Goal: Check status: Check status

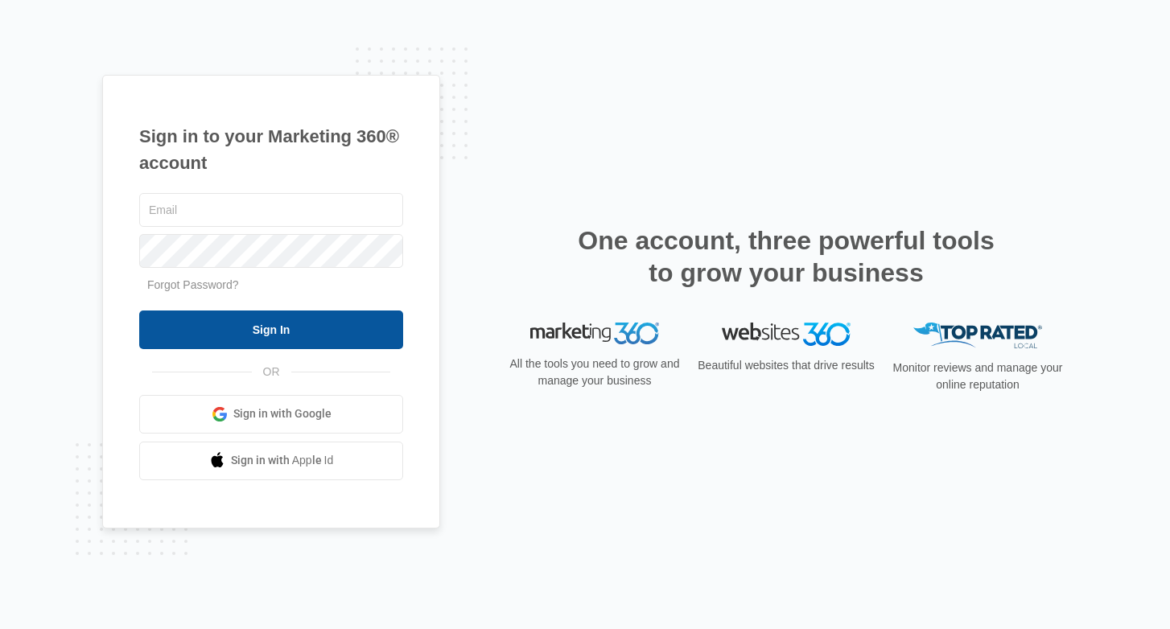
type input "joel.green@madwire.com"
click at [302, 326] on input "Sign In" at bounding box center [271, 329] width 264 height 39
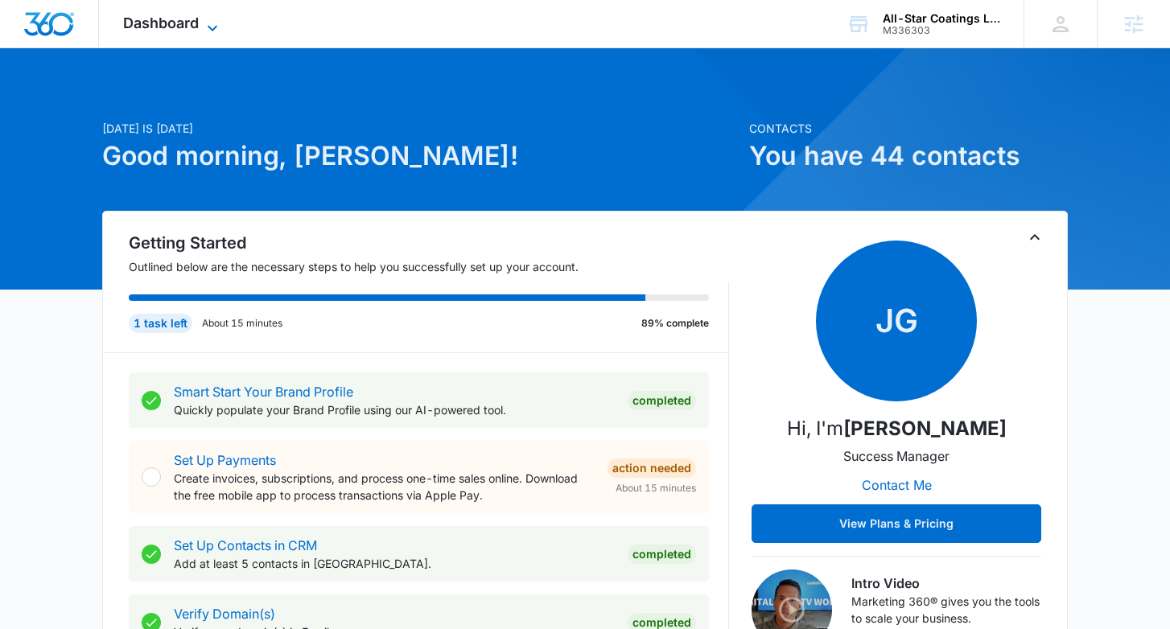
click at [208, 28] on icon at bounding box center [212, 28] width 19 height 19
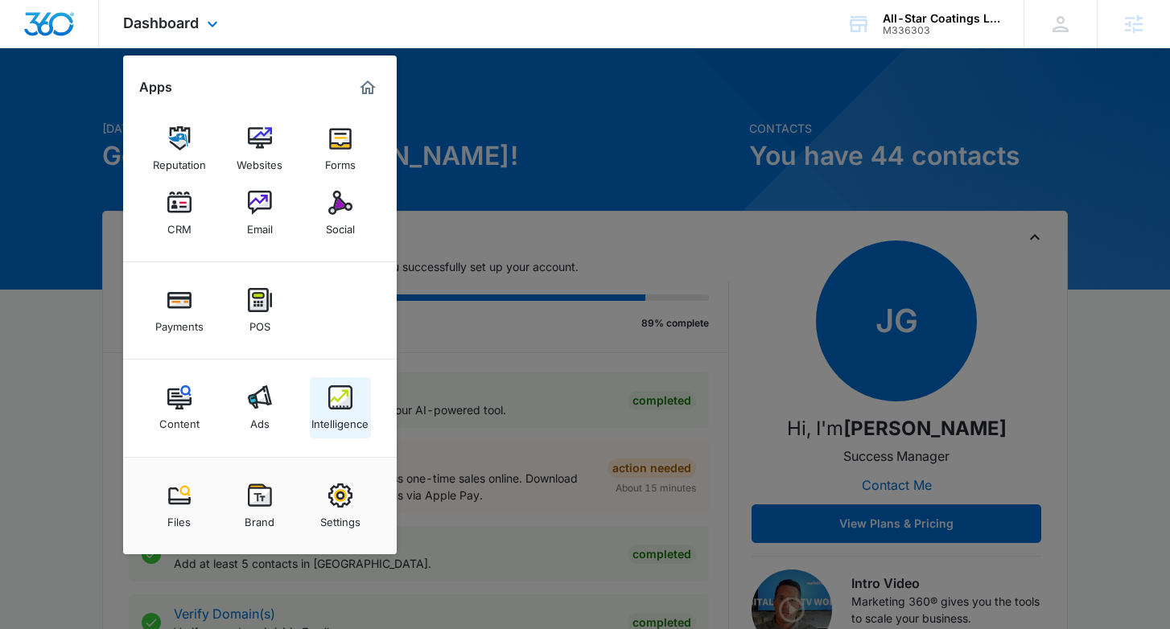
click at [351, 405] on img at bounding box center [340, 397] width 24 height 24
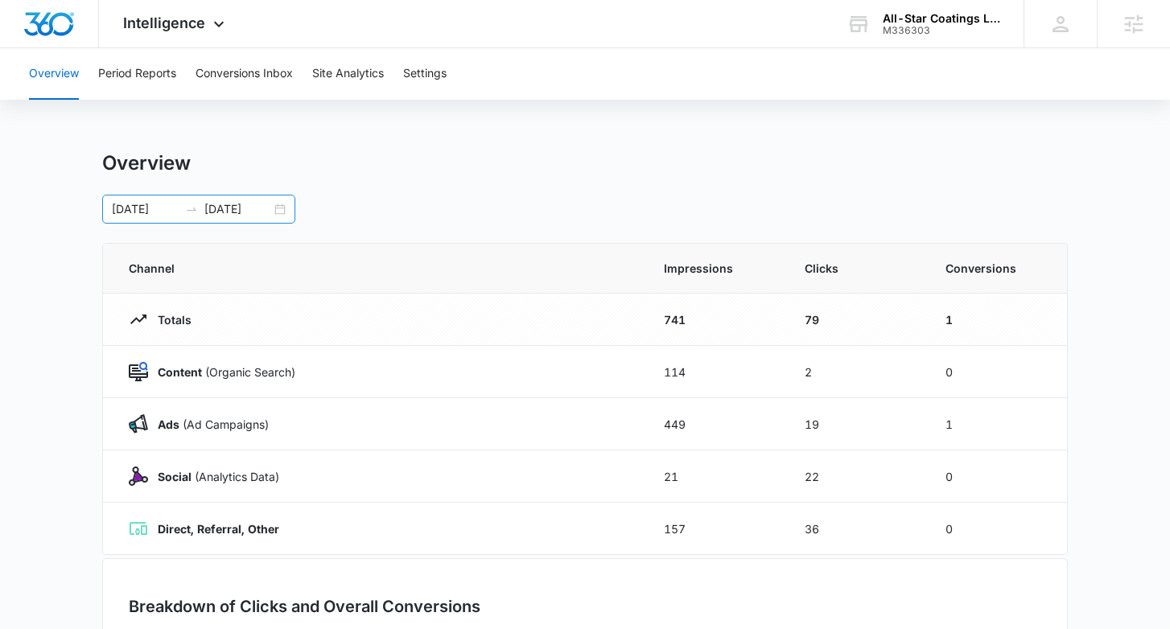
click at [273, 210] on div "09/22/2025 09/29/2025" at bounding box center [198, 209] width 193 height 29
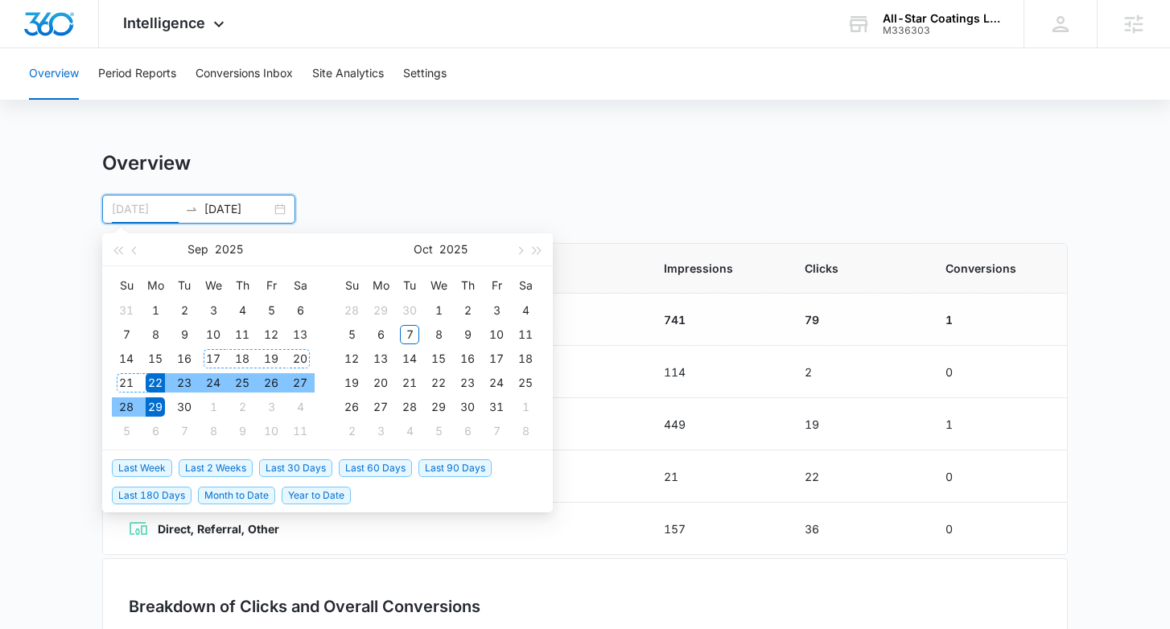
type input "09/22/2025"
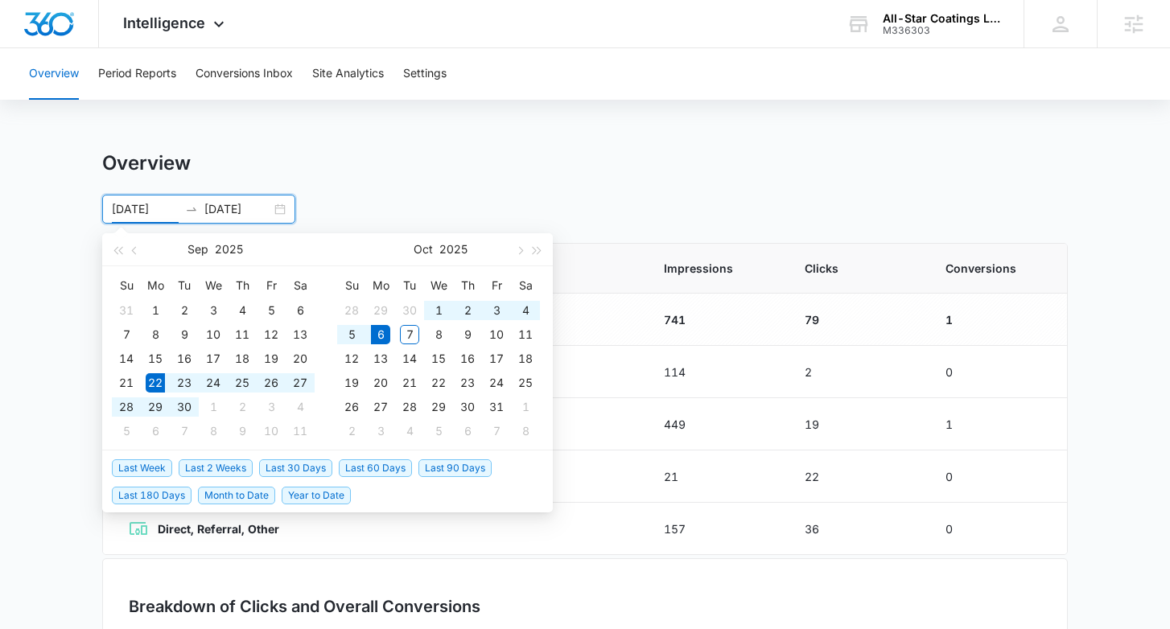
click at [239, 464] on span "Last 2 Weeks" at bounding box center [216, 468] width 74 height 18
type input "10/06/2025"
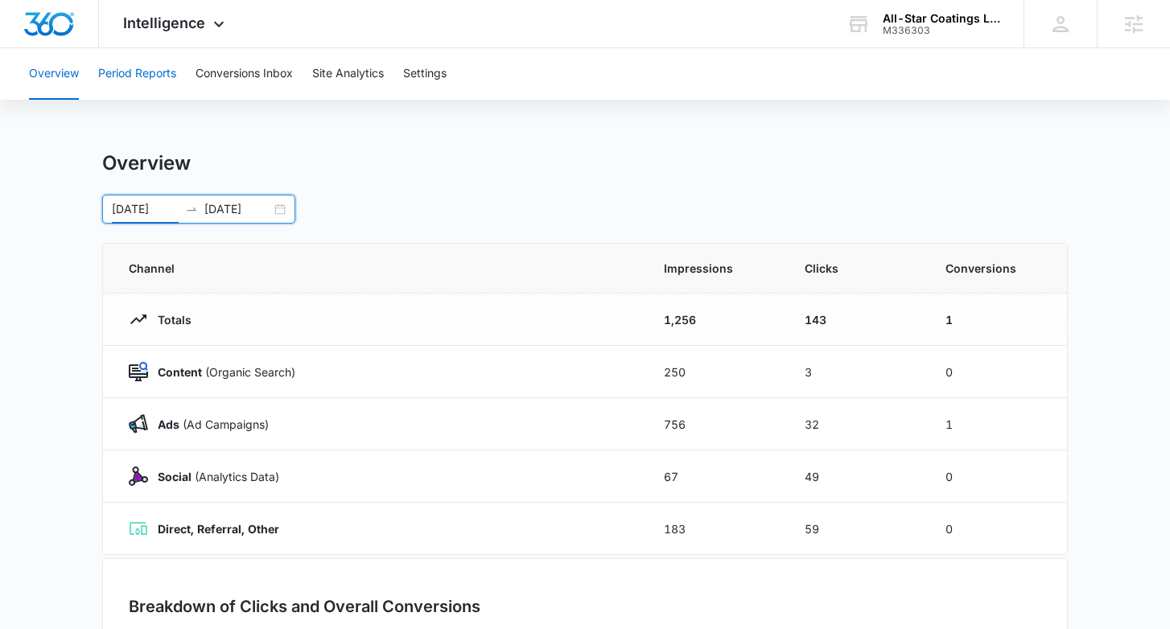
click at [166, 76] on button "Period Reports" at bounding box center [137, 73] width 78 height 51
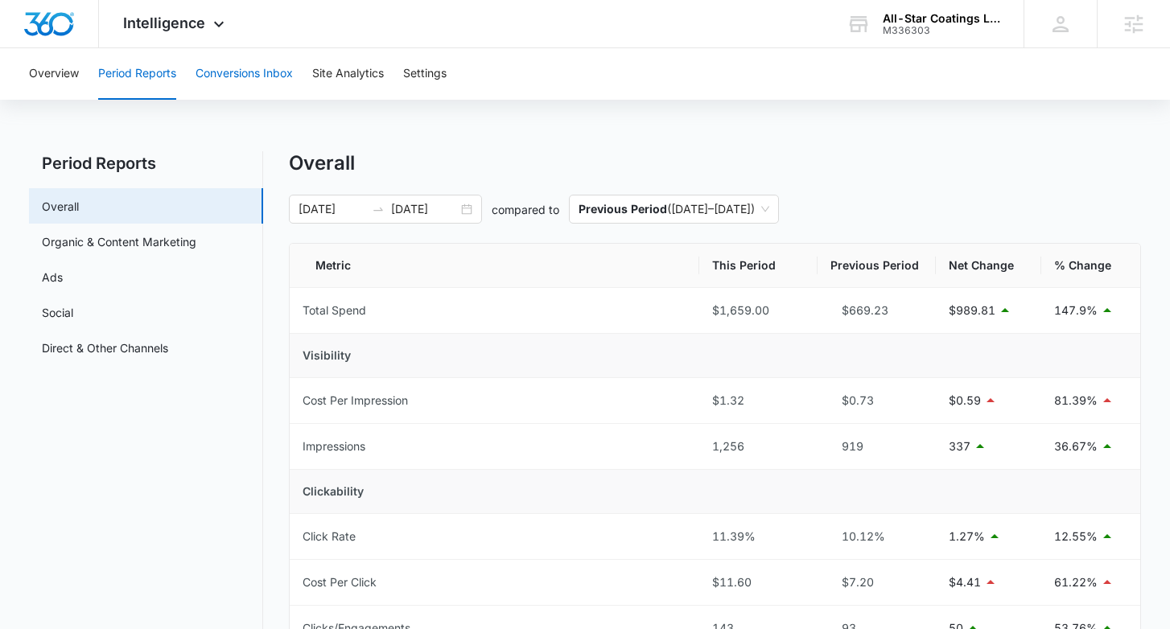
click at [241, 77] on button "Conversions Inbox" at bounding box center [243, 73] width 97 height 51
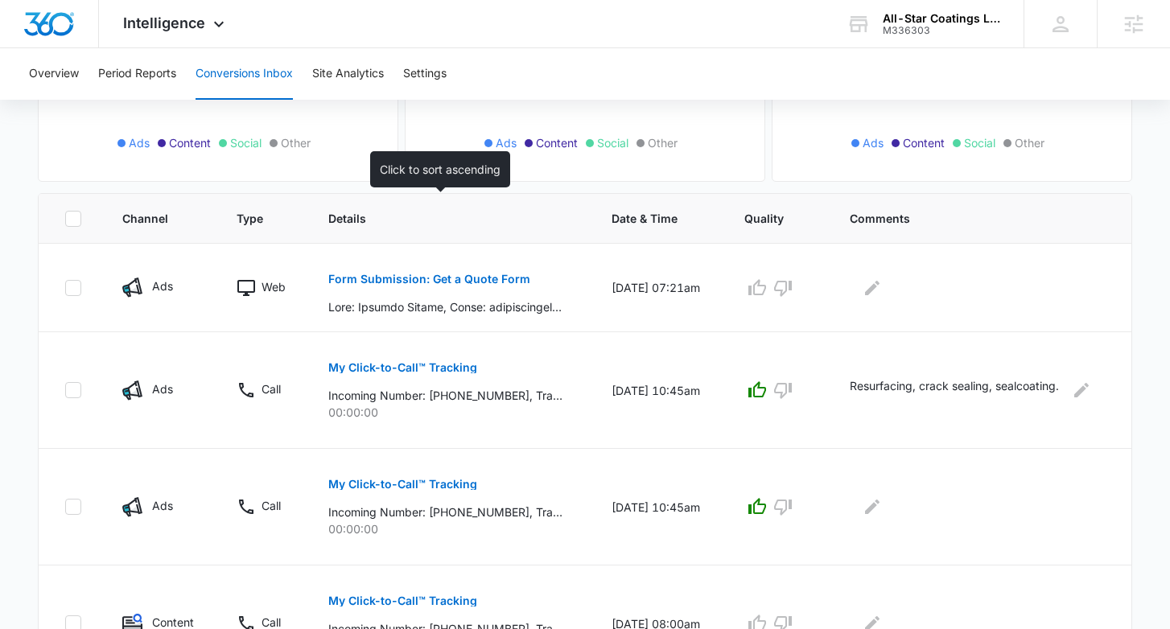
scroll to position [260, 0]
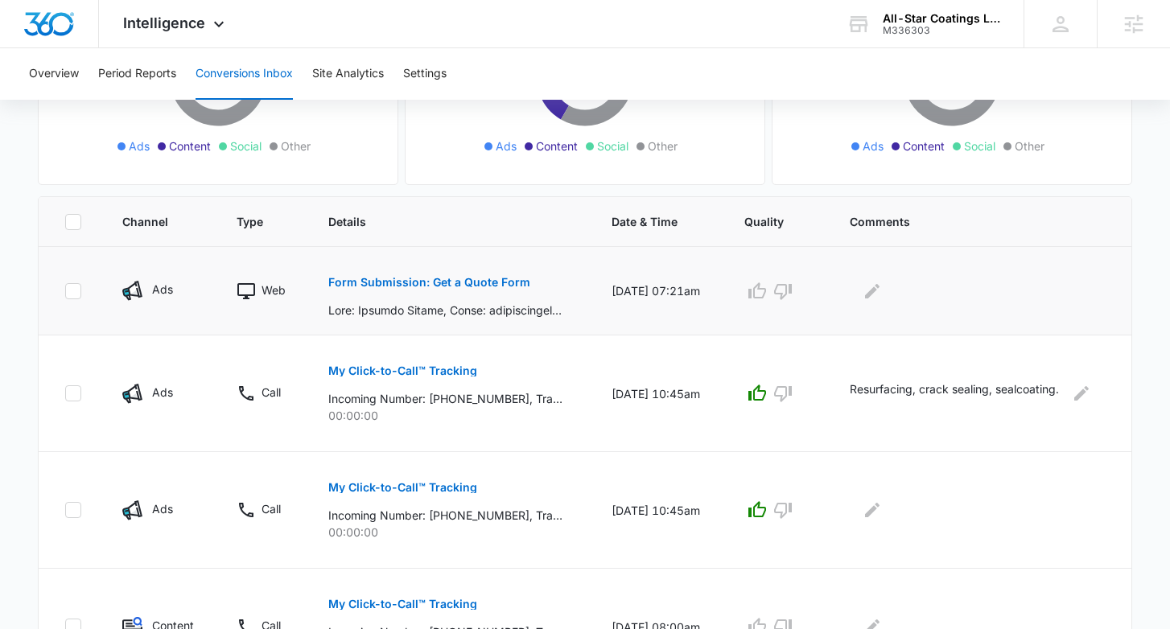
click at [463, 282] on p "Form Submission: Get a Quote Form" at bounding box center [429, 282] width 202 height 11
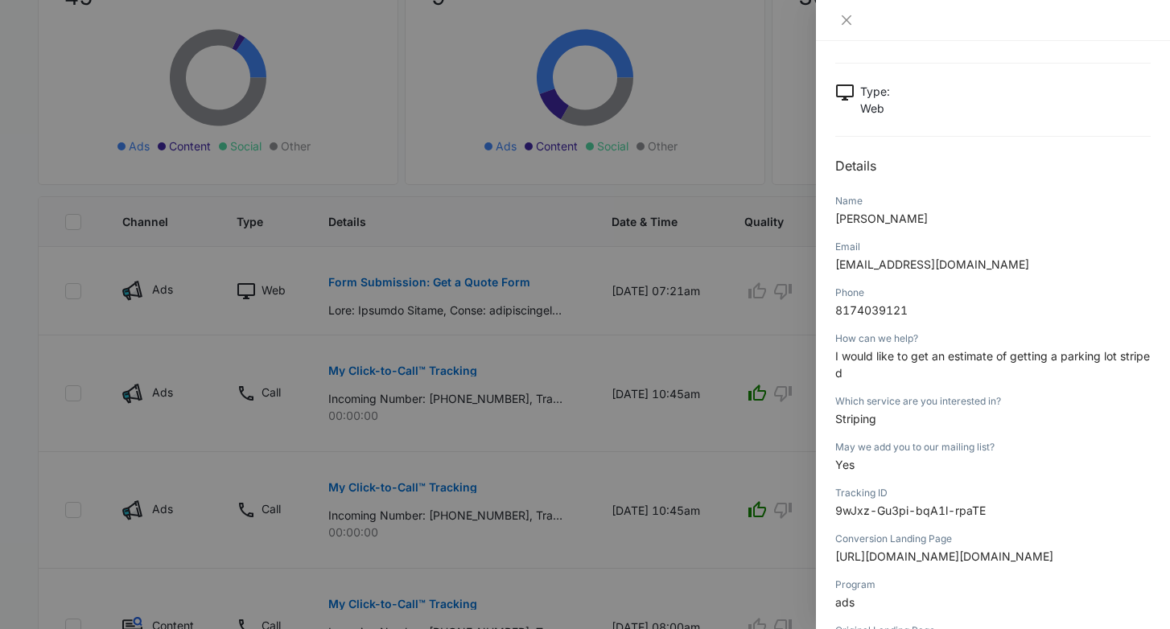
scroll to position [0, 0]
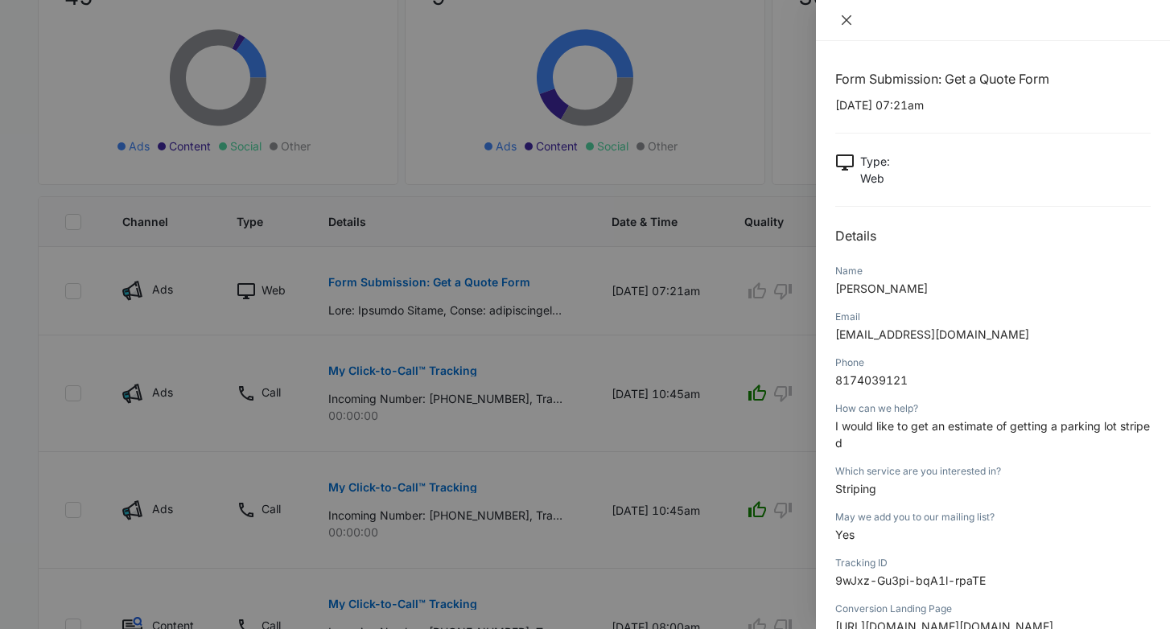
click at [848, 23] on icon "close" at bounding box center [846, 20] width 13 height 13
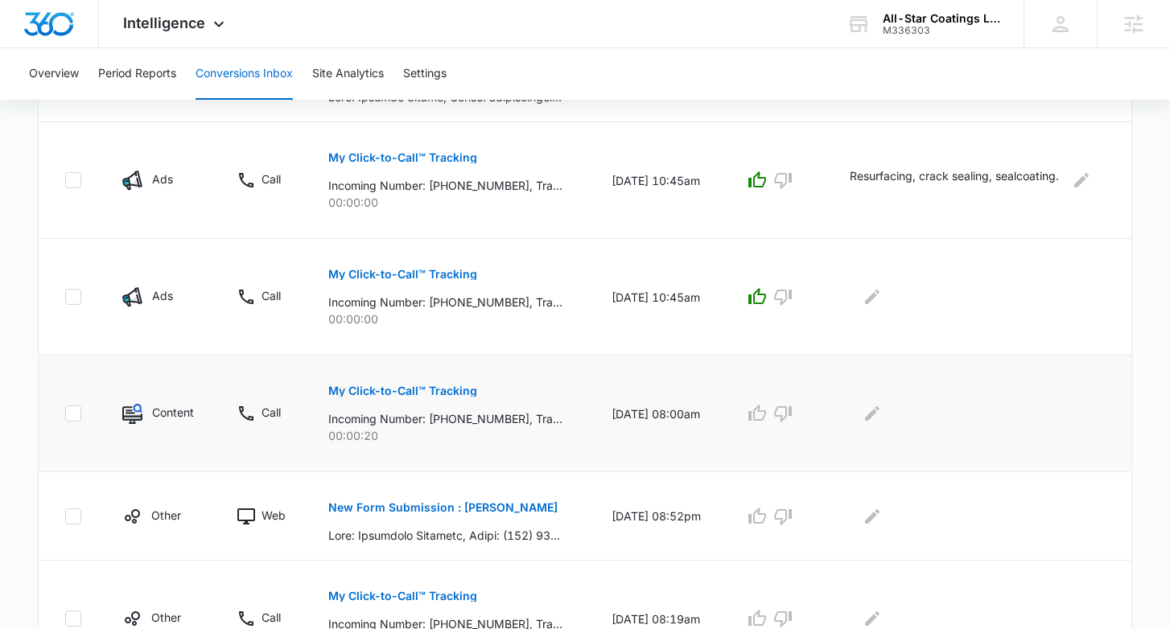
scroll to position [475, 0]
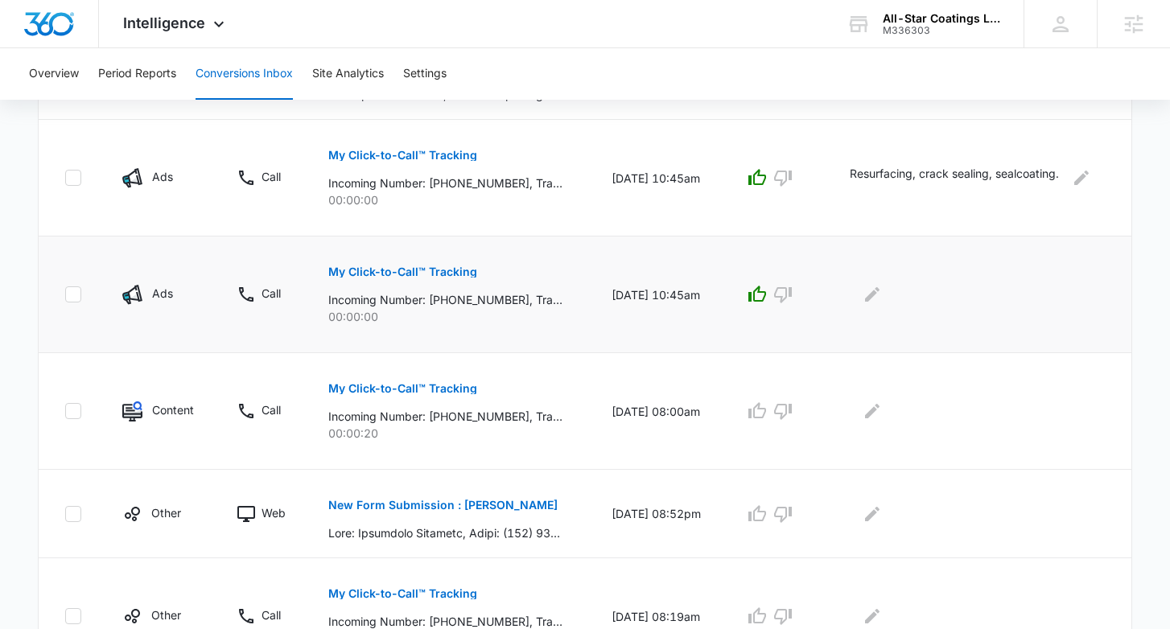
click at [459, 280] on button "My Click-to-Call™ Tracking" at bounding box center [402, 272] width 149 height 39
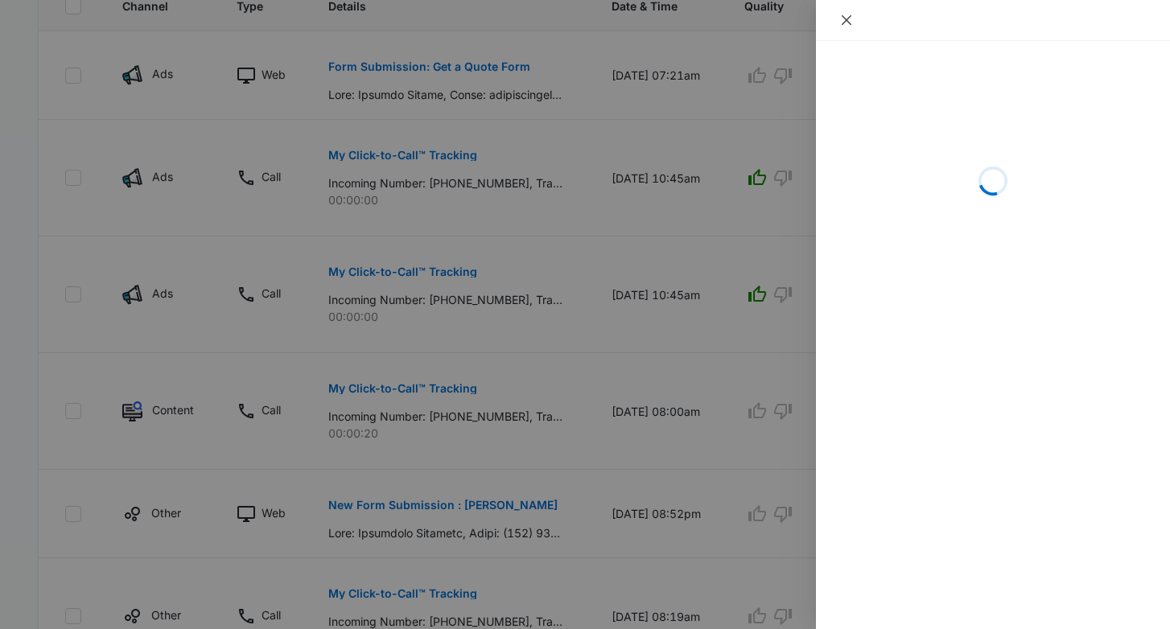
click at [848, 25] on icon "close" at bounding box center [846, 20] width 13 height 13
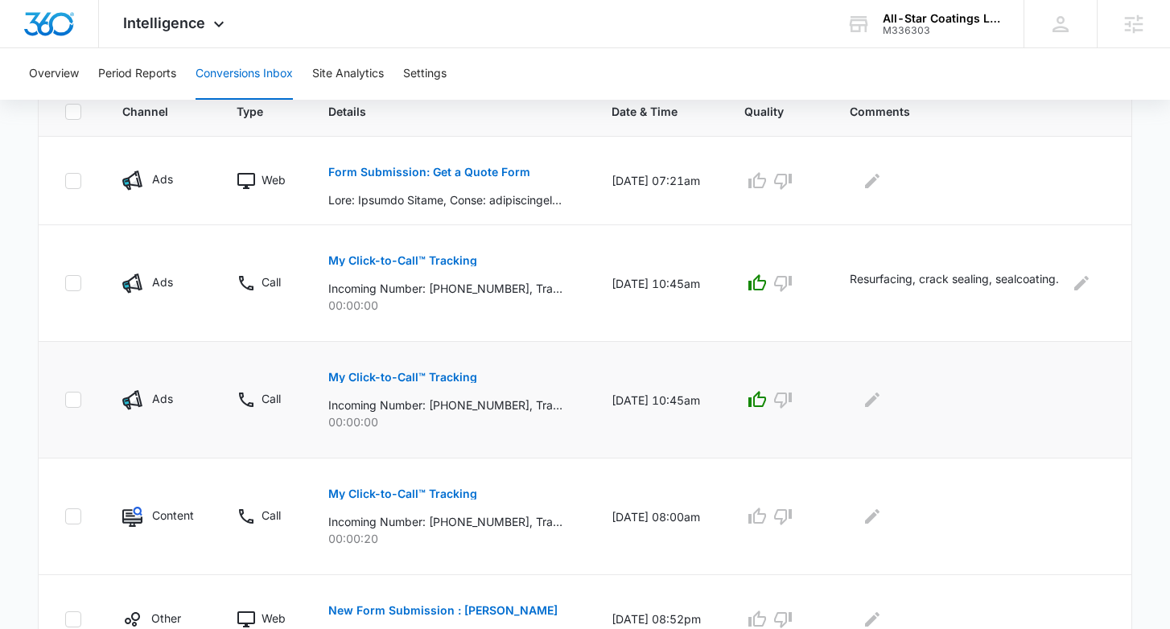
scroll to position [300, 0]
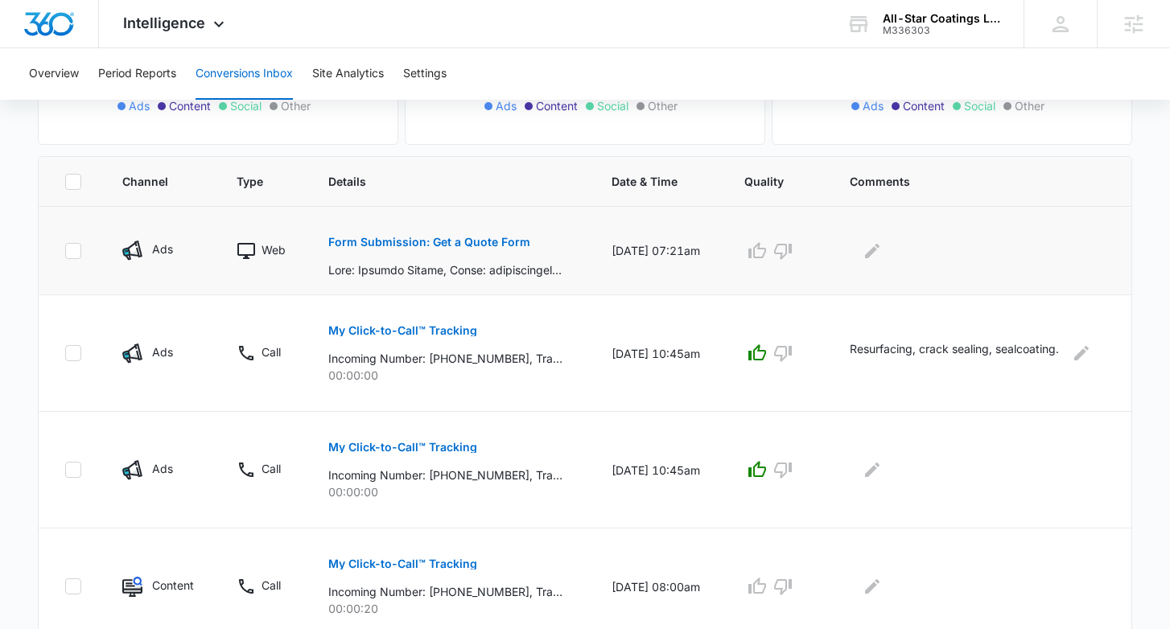
click at [474, 238] on p "Form Submission: Get a Quote Form" at bounding box center [429, 241] width 202 height 11
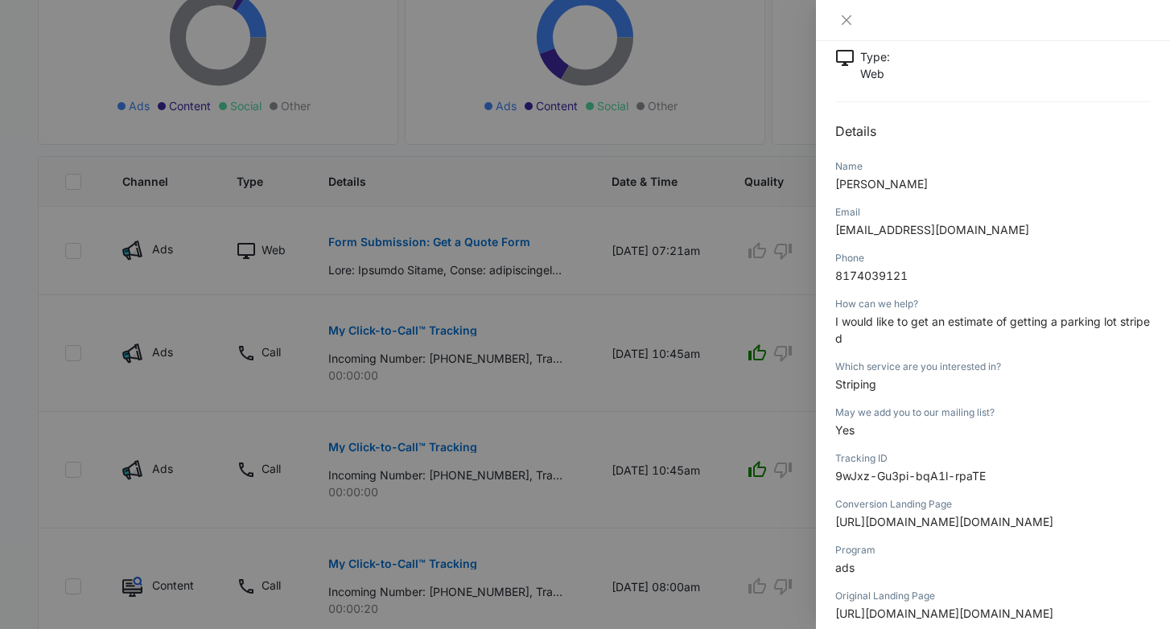
scroll to position [0, 0]
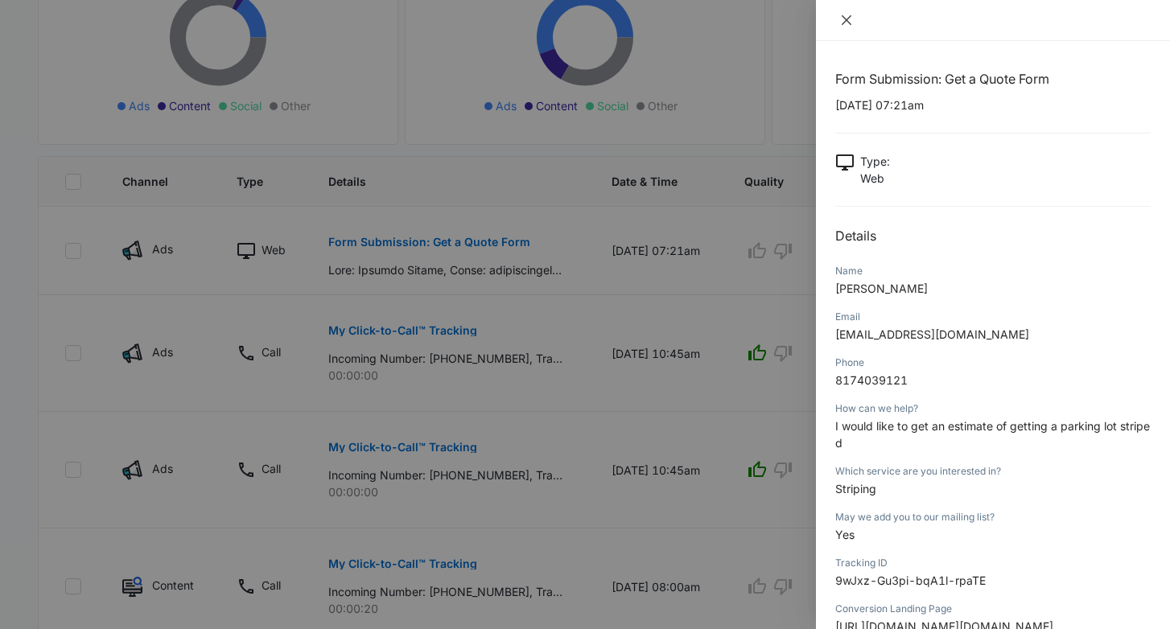
click at [846, 24] on icon "close" at bounding box center [846, 20] width 13 height 13
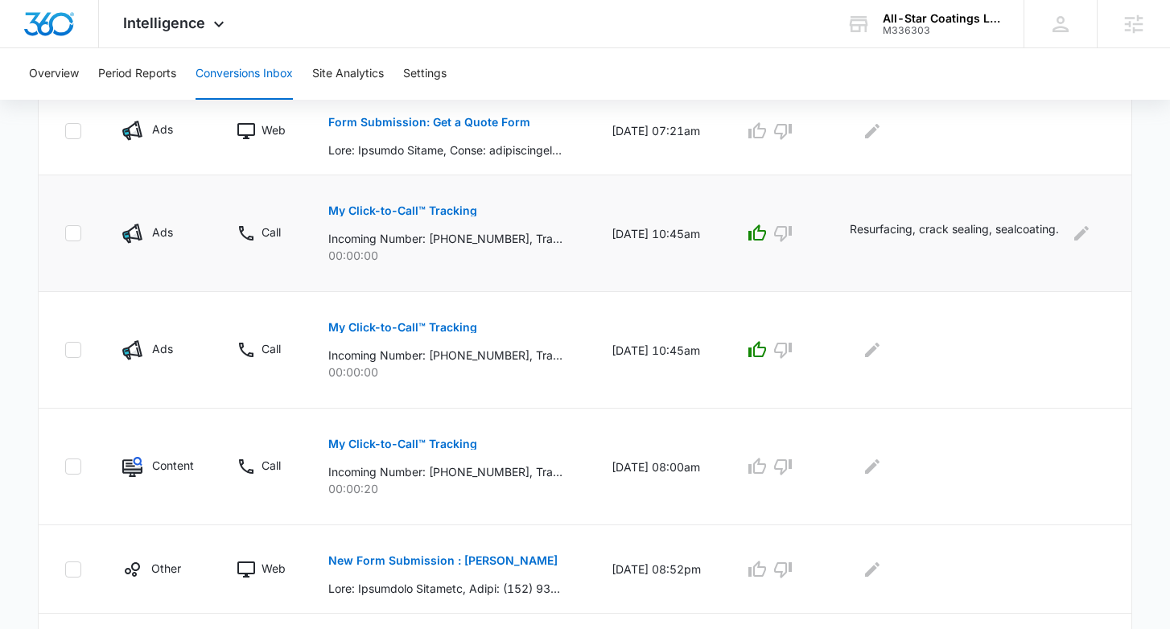
scroll to position [229, 0]
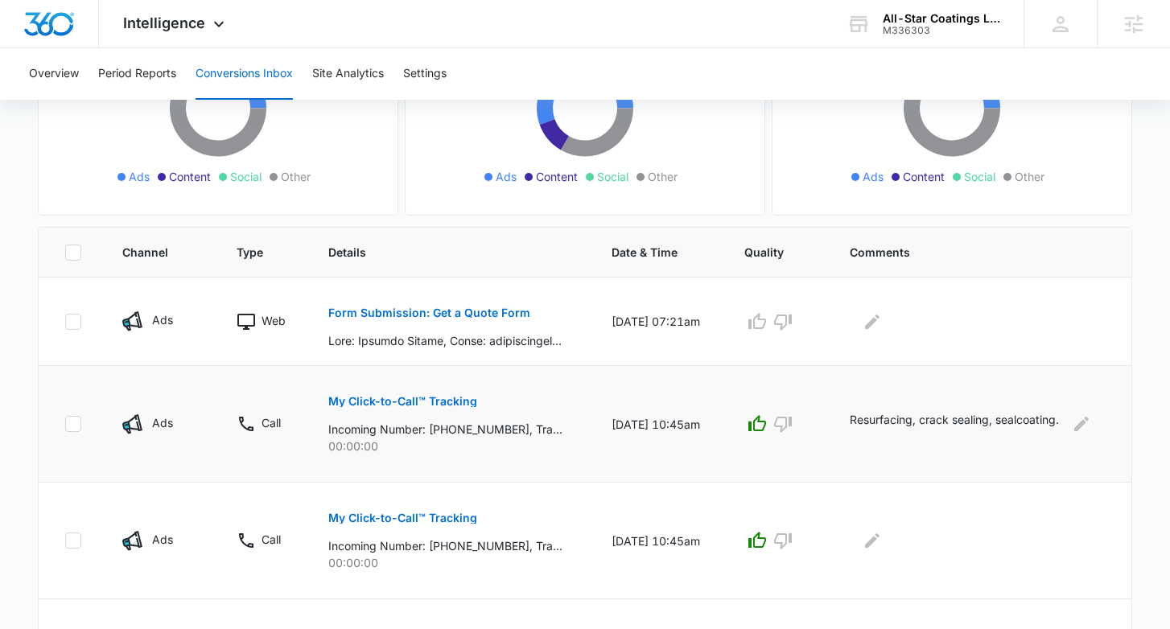
click at [426, 402] on p "My Click-to-Call™ Tracking" at bounding box center [402, 401] width 149 height 11
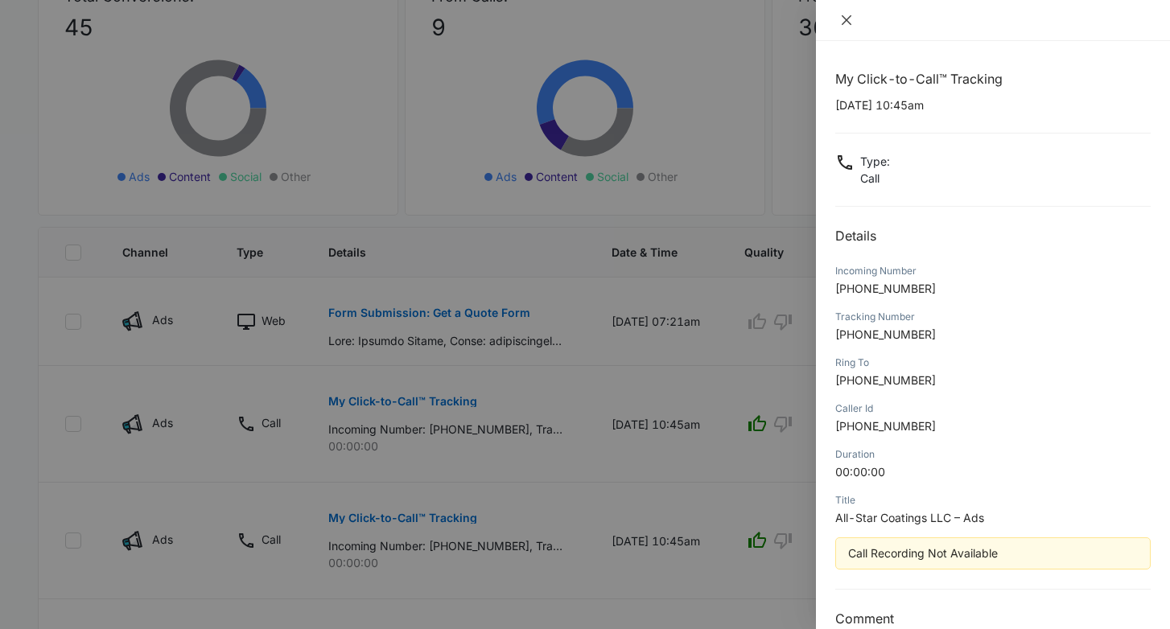
click at [838, 21] on button "Close" at bounding box center [846, 20] width 23 height 14
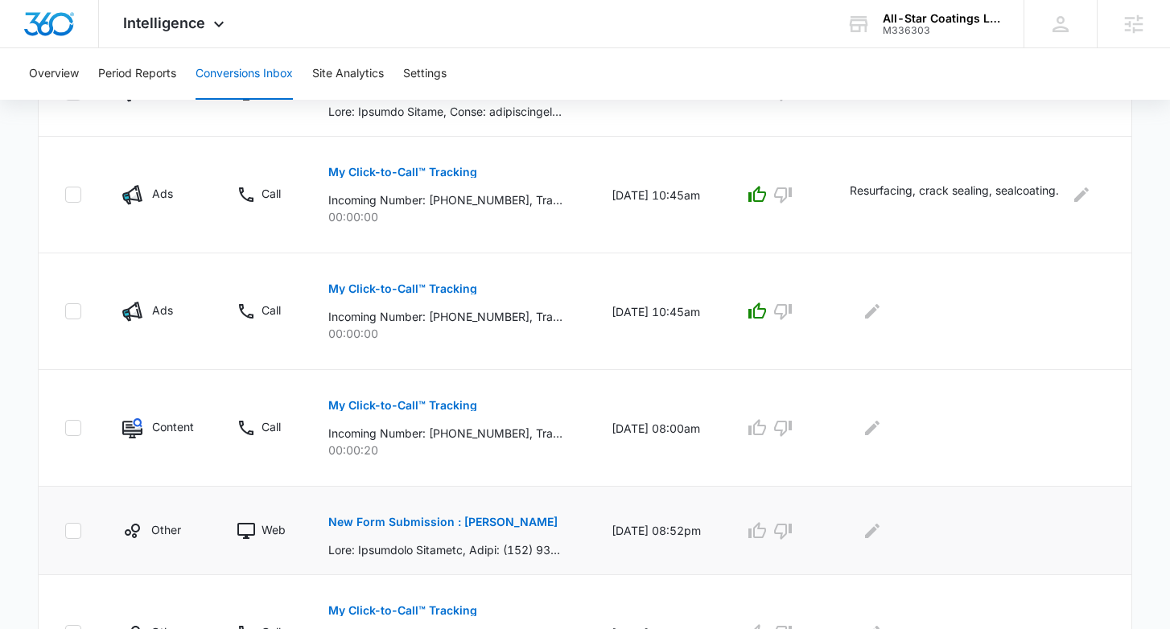
scroll to position [427, 0]
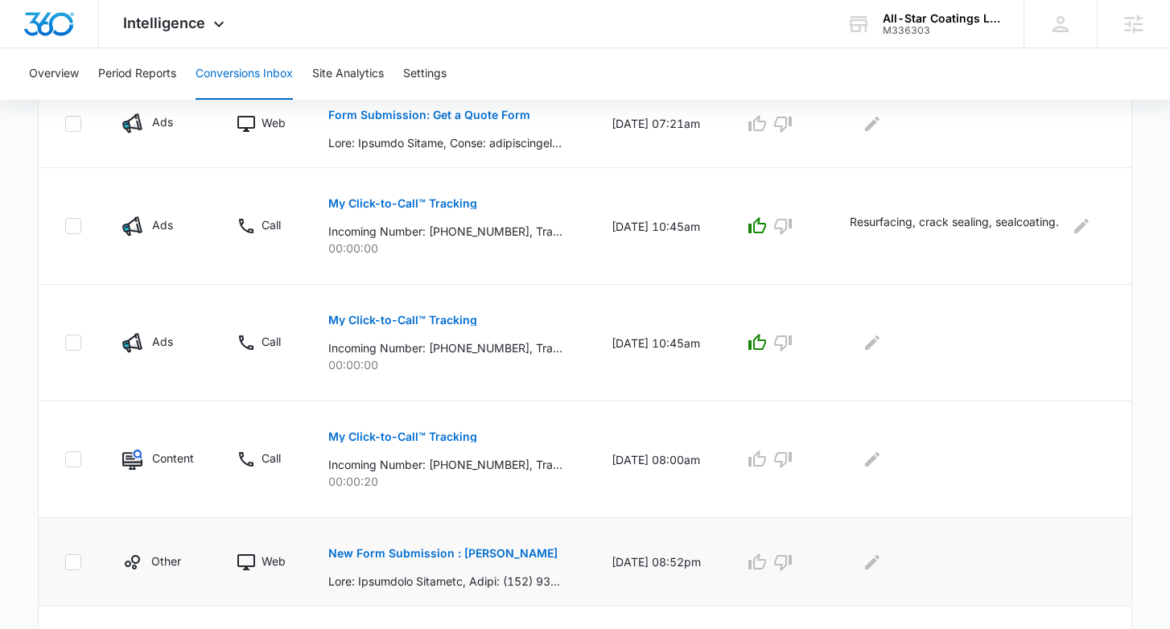
click at [480, 552] on p "New Form Submission : Ferdinand Wipachit" at bounding box center [442, 553] width 229 height 11
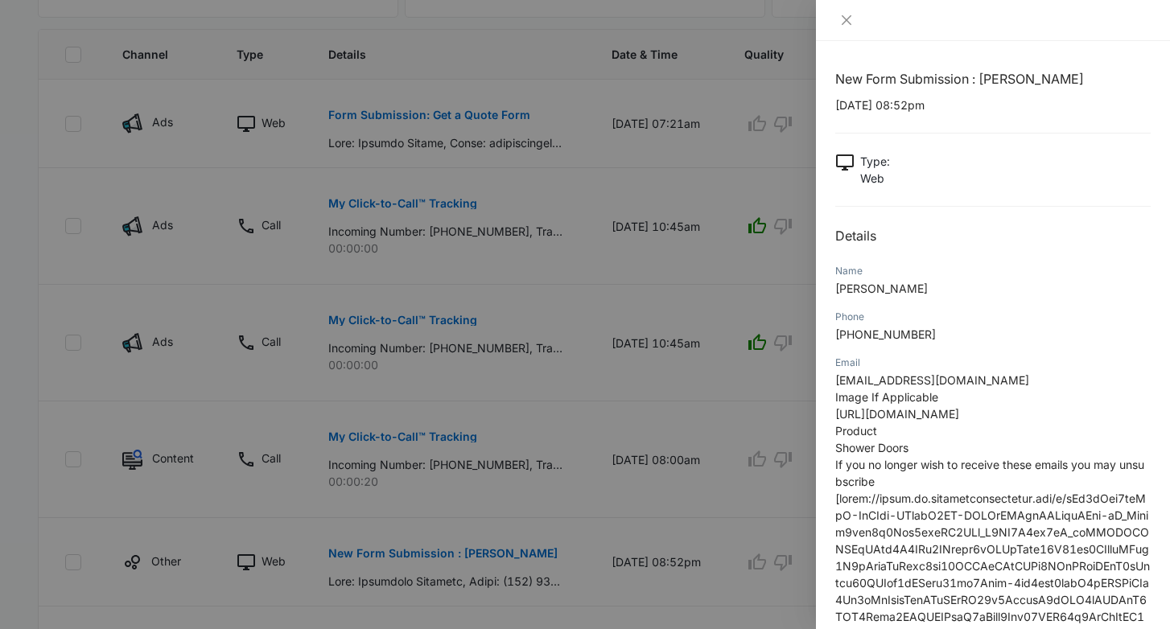
click at [850, 29] on div at bounding box center [993, 20] width 354 height 41
click at [849, 23] on icon "close" at bounding box center [846, 20] width 10 height 10
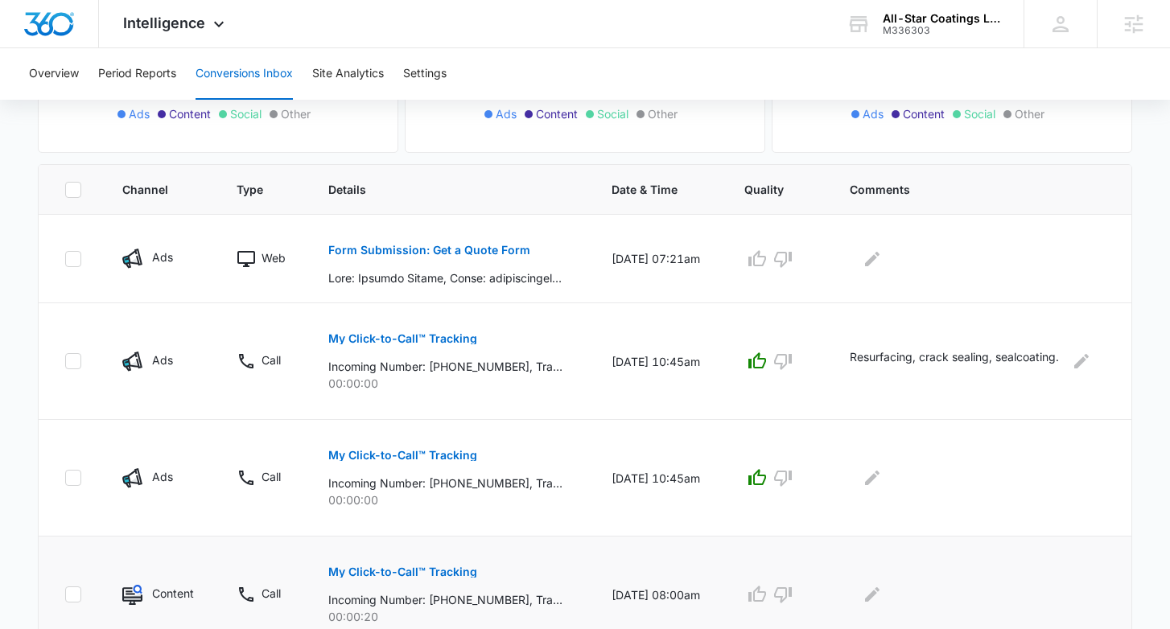
scroll to position [235, 0]
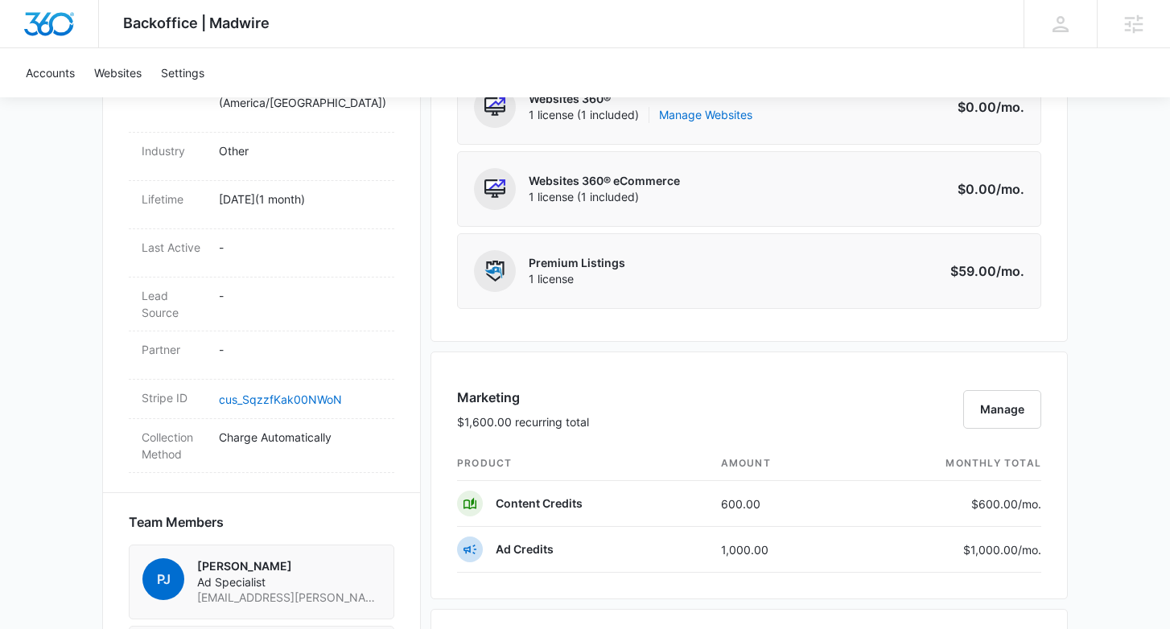
scroll to position [1620, 0]
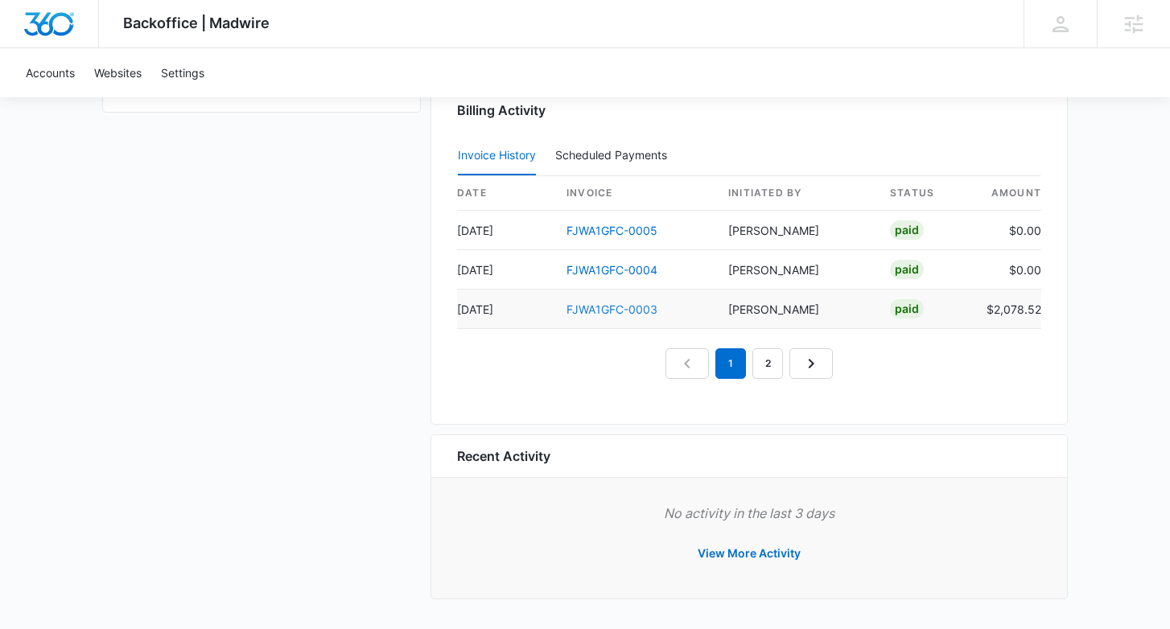
click at [615, 309] on link "FJWA1GFC-0003" at bounding box center [611, 309] width 91 height 14
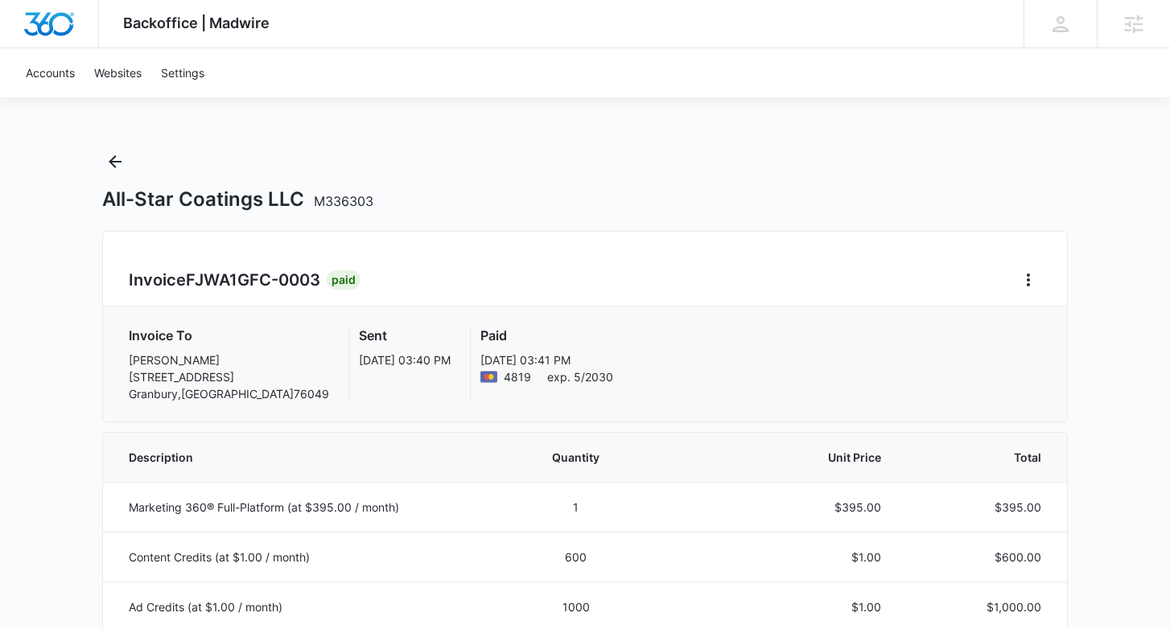
click at [129, 158] on div "All-Star Coatings LLC M336303" at bounding box center [584, 180] width 965 height 63
click at [124, 162] on icon "Back" at bounding box center [114, 161] width 19 height 19
